Goal: Book appointment/travel/reservation

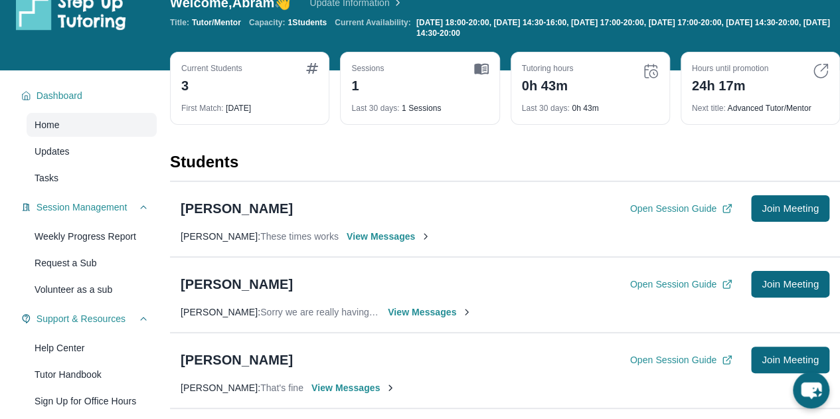
scroll to position [28, 0]
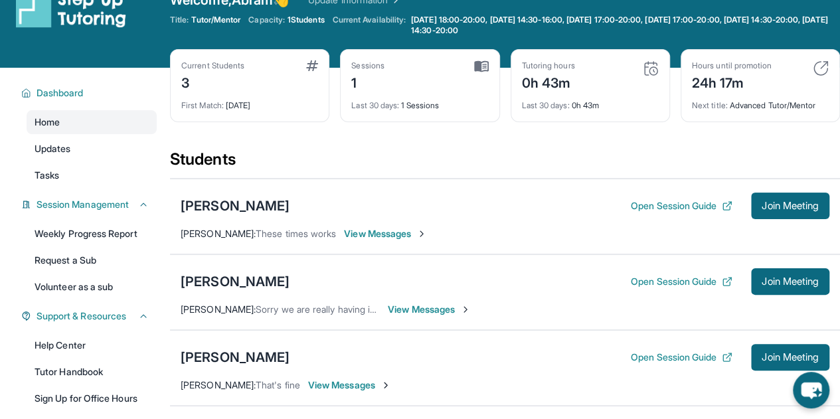
click at [652, 68] on img at bounding box center [651, 68] width 16 height 16
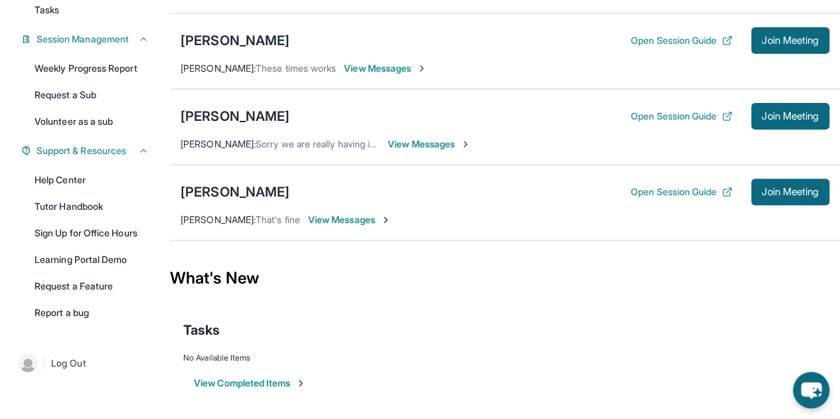
scroll to position [0, 0]
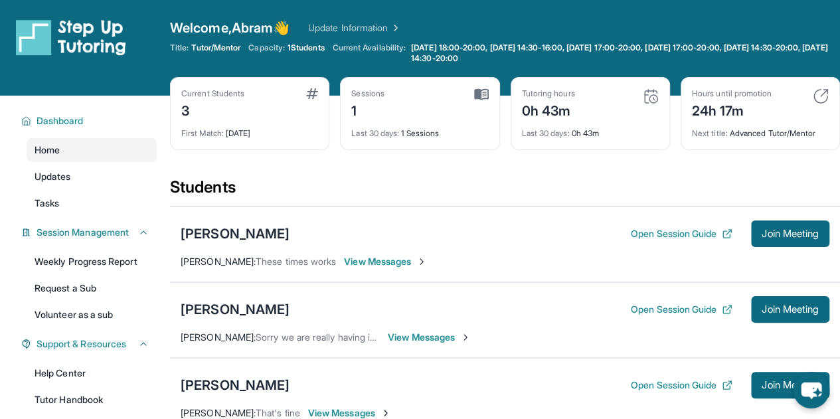
click at [651, 94] on img at bounding box center [651, 96] width 16 height 16
click at [652, 101] on img at bounding box center [651, 96] width 16 height 16
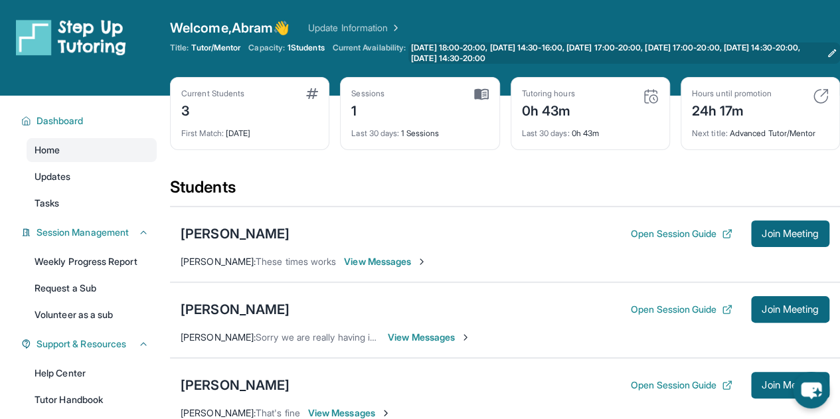
click at [588, 52] on span "[DATE] 18:00-20:00, [DATE] 14:30-16:00, [DATE] 17:00-20:00, [DATE] 17:00-20:00,…" at bounding box center [616, 53] width 410 height 21
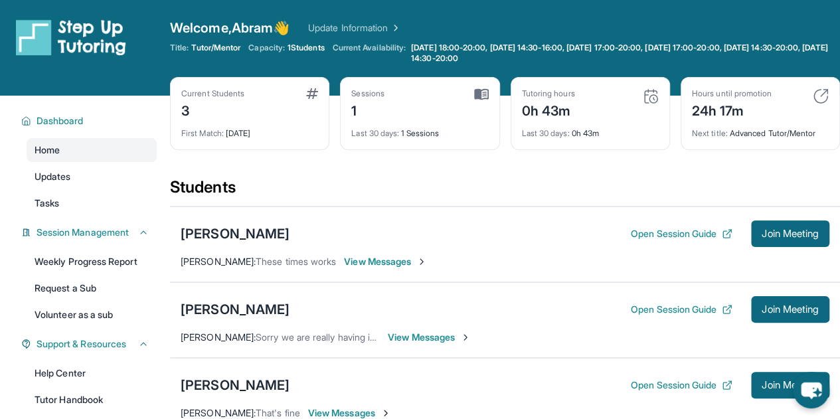
click at [652, 94] on img at bounding box center [651, 96] width 16 height 16
click at [565, 140] on div "Tutoring hours 0h 43m Last 30 days : 0h 43m" at bounding box center [590, 113] width 159 height 73
click at [555, 96] on div "Tutoring hours" at bounding box center [548, 93] width 53 height 11
